Goal: Information Seeking & Learning: Check status

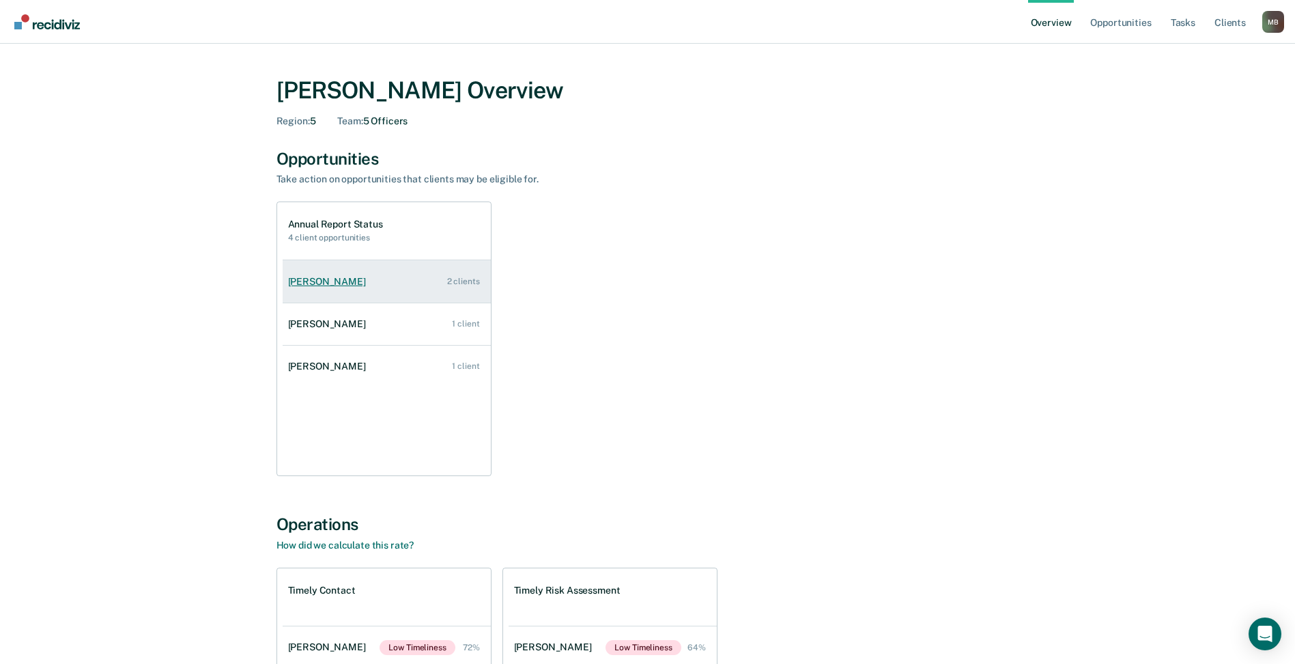
click at [337, 276] on div "[PERSON_NAME]" at bounding box center [329, 282] width 83 height 12
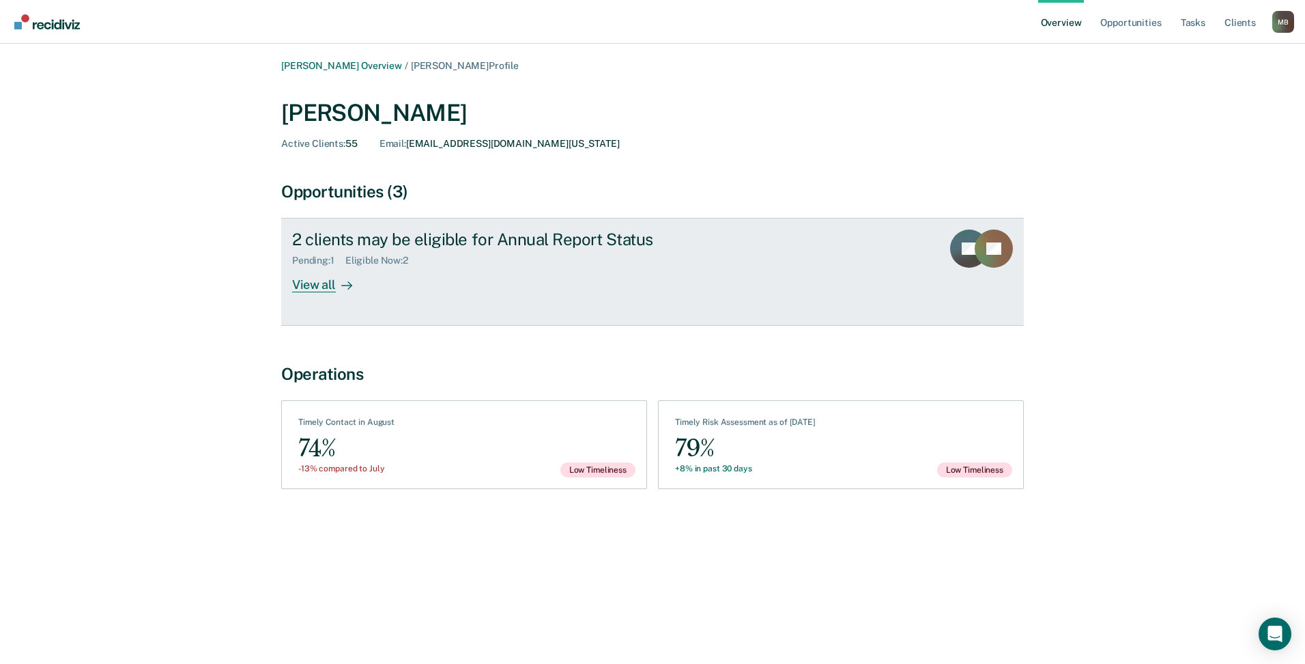
click at [327, 281] on div "View all" at bounding box center [330, 279] width 76 height 27
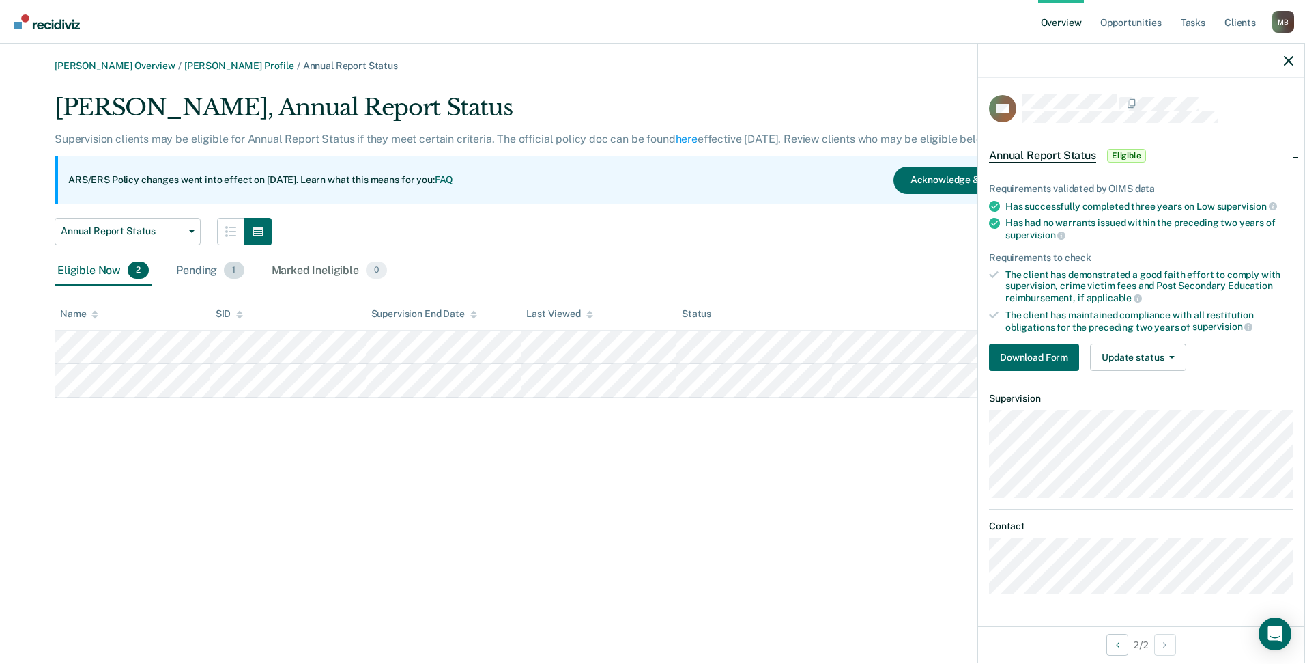
click at [194, 264] on div "Pending 1" at bounding box center [209, 271] width 73 height 30
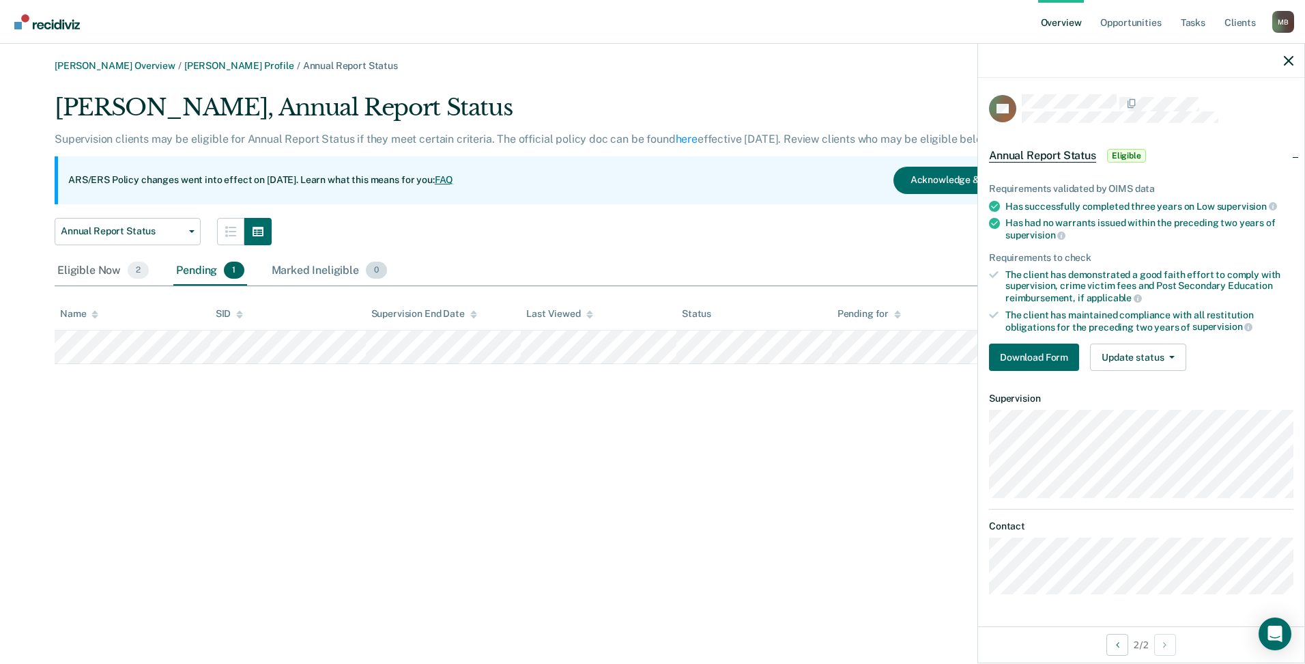
click at [289, 265] on div "Marked Ineligible 0" at bounding box center [330, 271] width 122 height 30
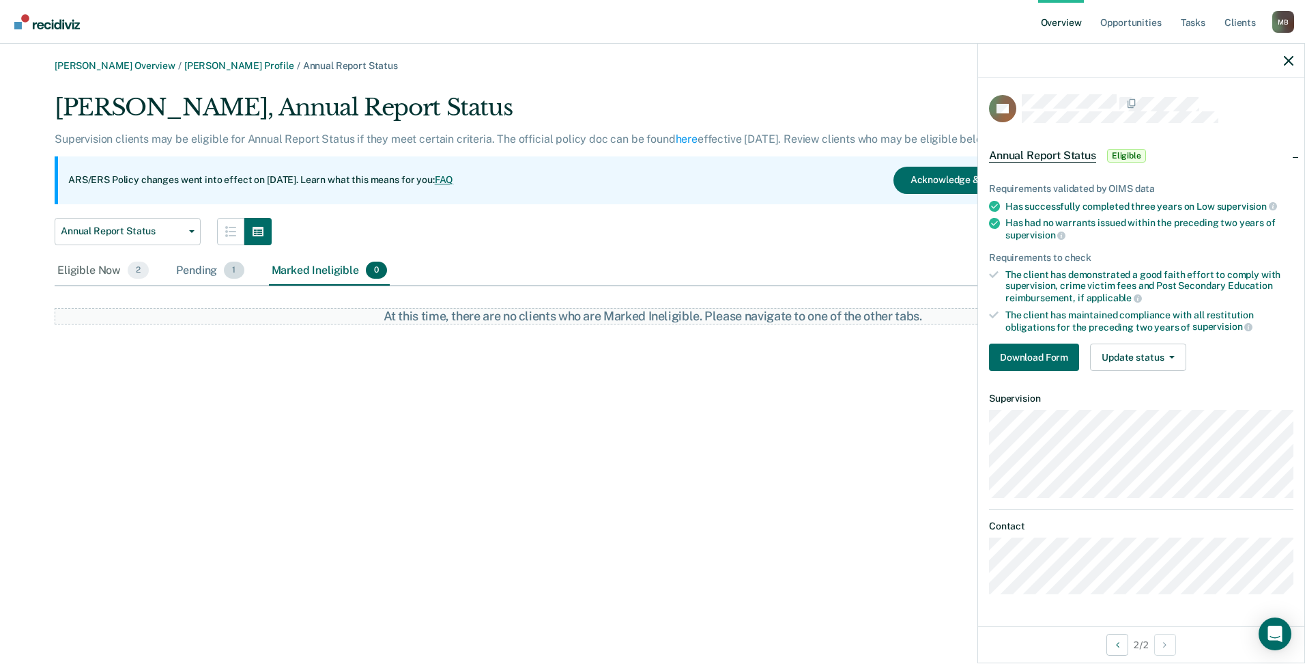
click at [175, 272] on div "Pending 1" at bounding box center [209, 271] width 73 height 30
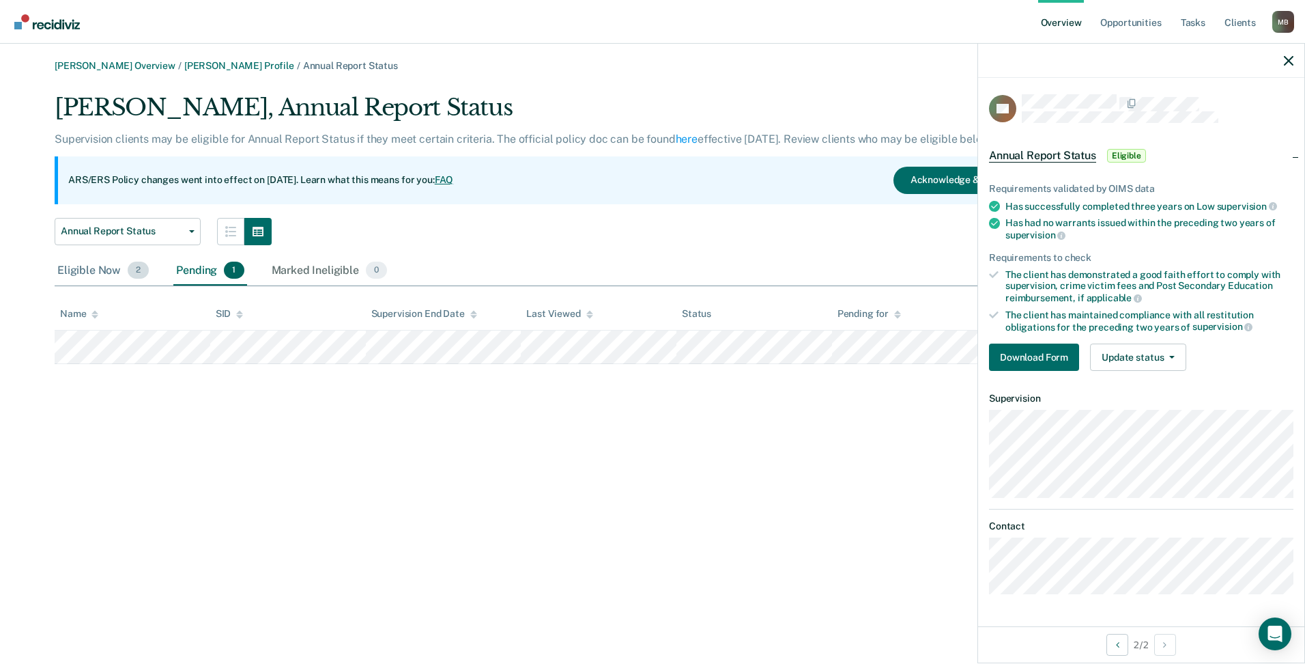
click at [99, 265] on div "Eligible Now 2" at bounding box center [103, 271] width 97 height 30
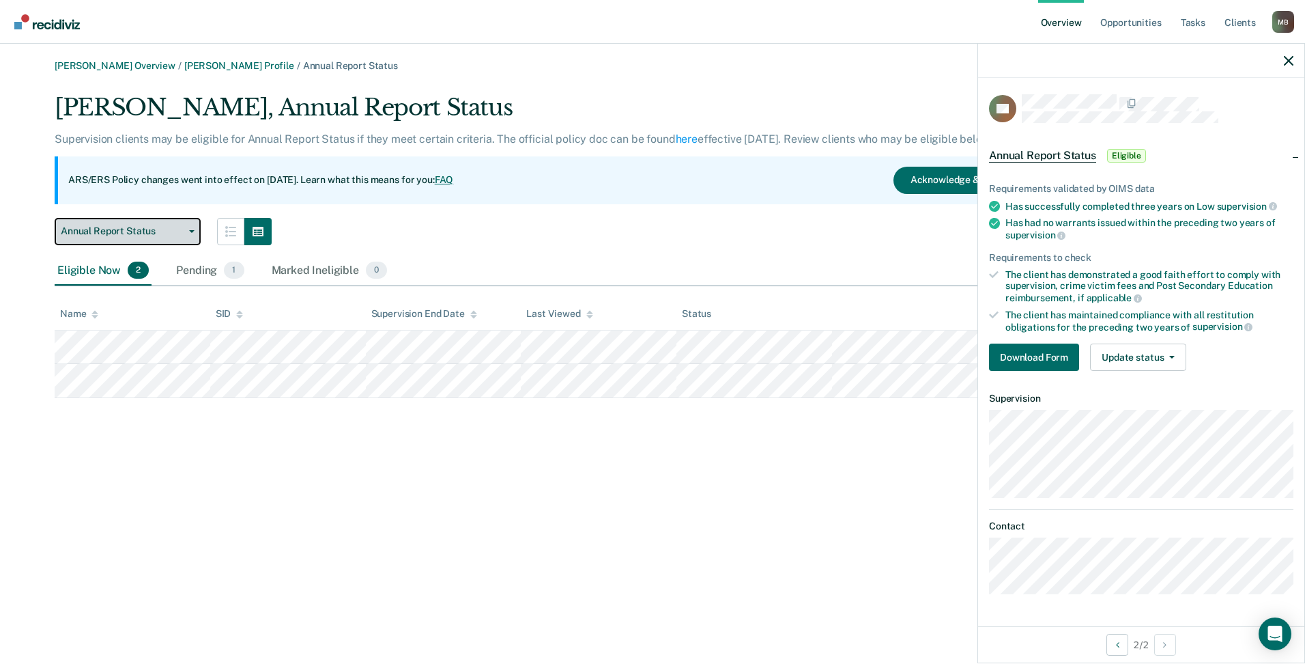
click at [177, 238] on button "Annual Report Status" at bounding box center [128, 231] width 146 height 27
click at [328, 204] on div "[PERSON_NAME], Annual Report Status Supervision clients may be eligible for Ann…" at bounding box center [544, 170] width 979 height 152
click at [1289, 64] on icon "button" at bounding box center [1289, 61] width 10 height 10
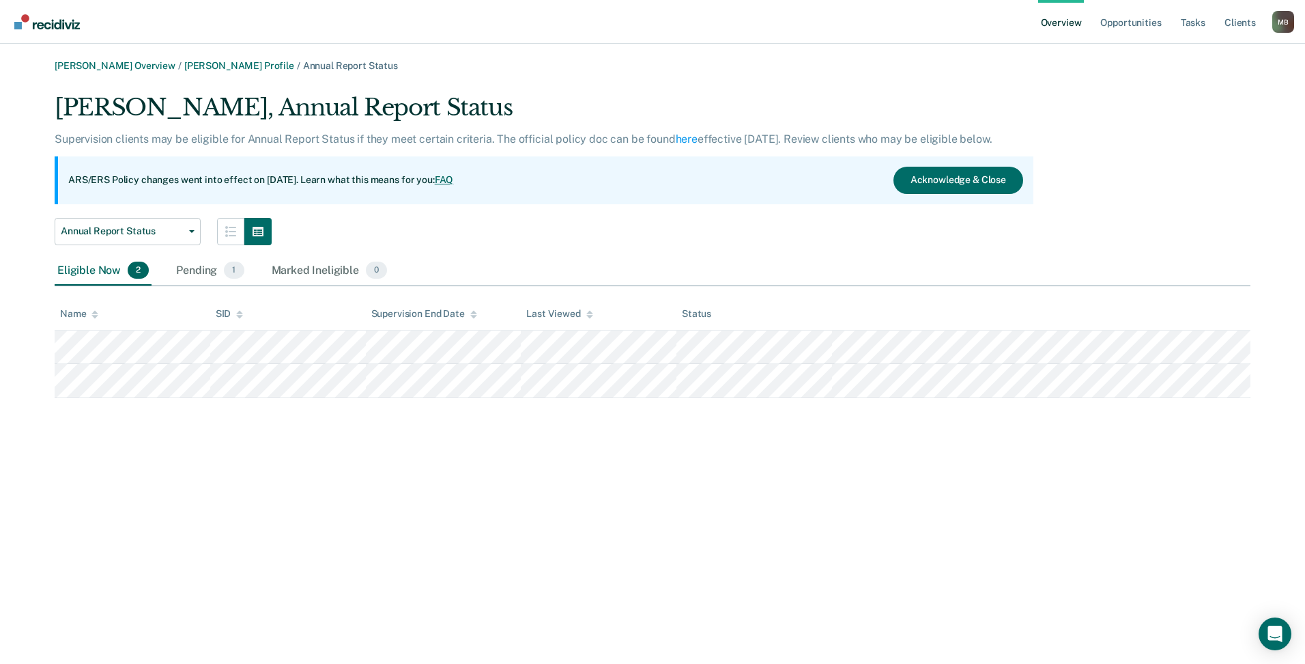
click at [522, 476] on div "[PERSON_NAME] Overview / [PERSON_NAME] Profile / Annual Report Status [PERSON_N…" at bounding box center [652, 340] width 1273 height 560
